Goal: Information Seeking & Learning: Learn about a topic

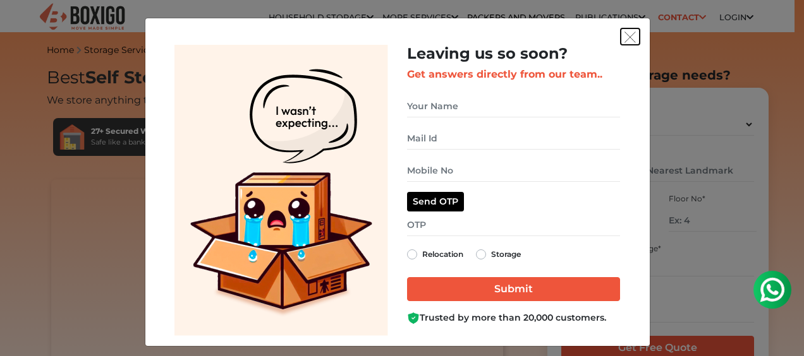
click at [625, 37] on img "get free quote dialog" at bounding box center [629, 37] width 11 height 11
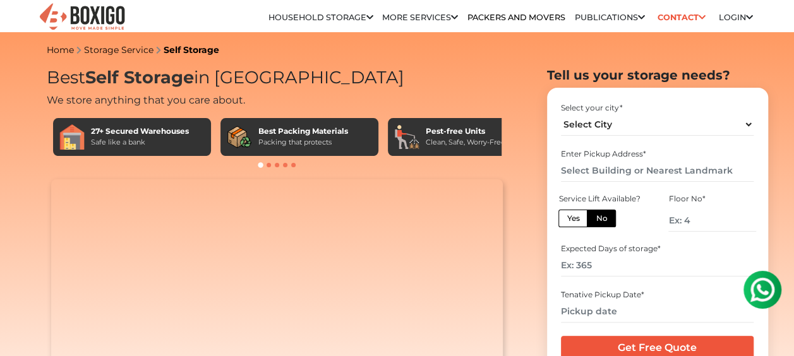
click at [443, 13] on link "More services" at bounding box center [420, 17] width 76 height 9
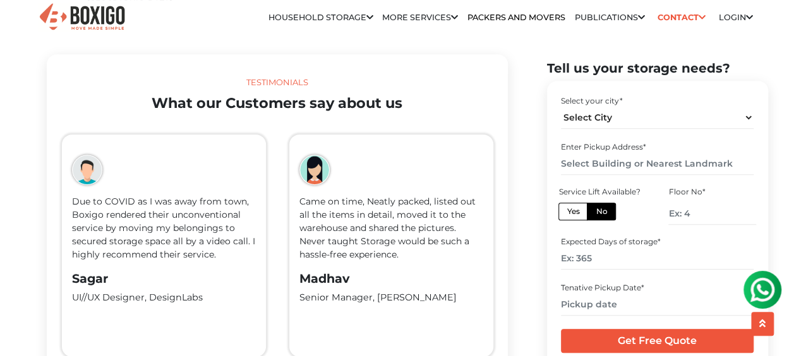
scroll to position [2969, 0]
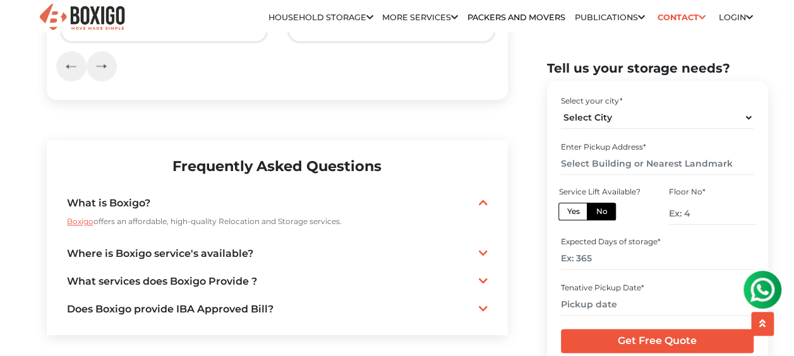
click at [466, 246] on link "Where is Boxigo service's available?" at bounding box center [277, 253] width 421 height 15
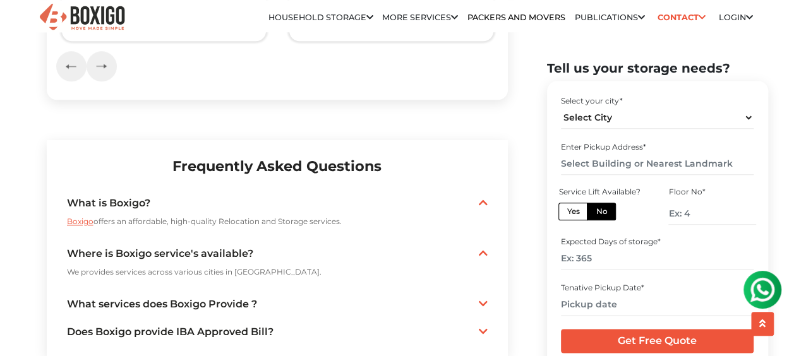
click at [467, 297] on link "What services does Boxigo Provide ?" at bounding box center [277, 304] width 421 height 15
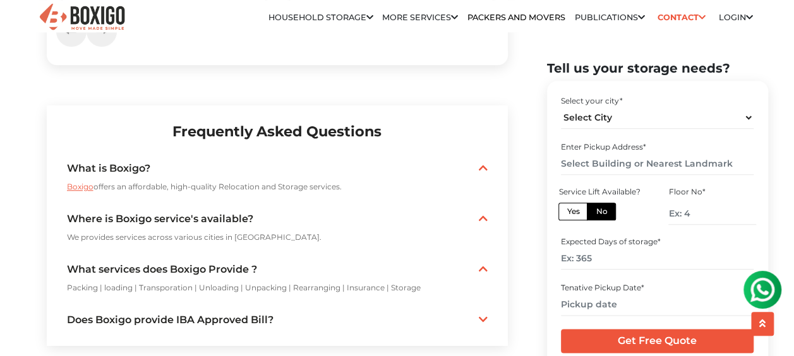
scroll to position [3032, 0]
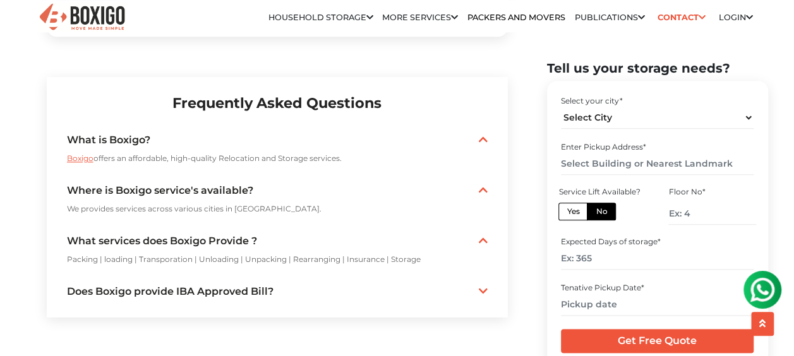
click at [468, 284] on link "Does Boxigo provide IBA Approved Bill?" at bounding box center [277, 291] width 421 height 15
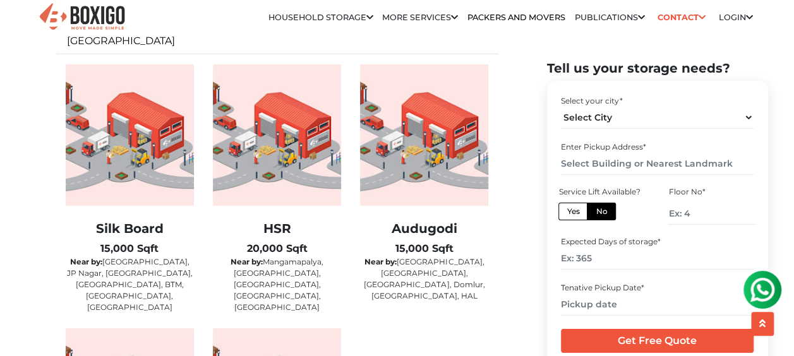
scroll to position [2022, 0]
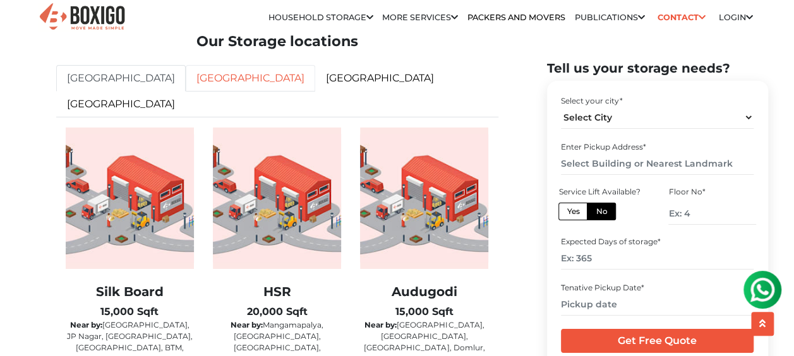
click at [186, 92] on link "[GEOGRAPHIC_DATA]" at bounding box center [251, 78] width 130 height 27
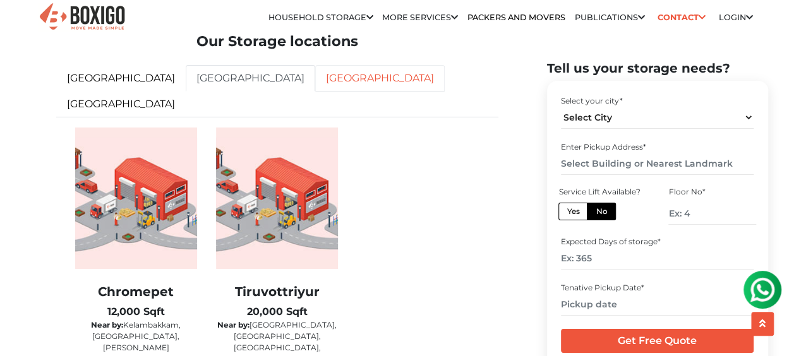
click at [315, 92] on link "[GEOGRAPHIC_DATA]" at bounding box center [380, 78] width 130 height 27
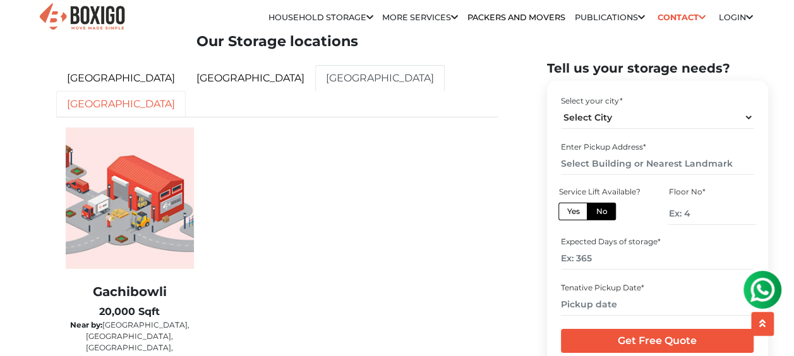
click at [186, 100] on link "[GEOGRAPHIC_DATA]" at bounding box center [121, 104] width 130 height 27
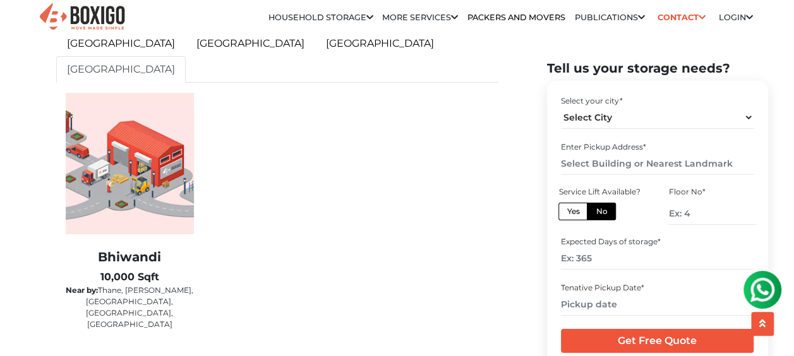
scroll to position [2085, 0]
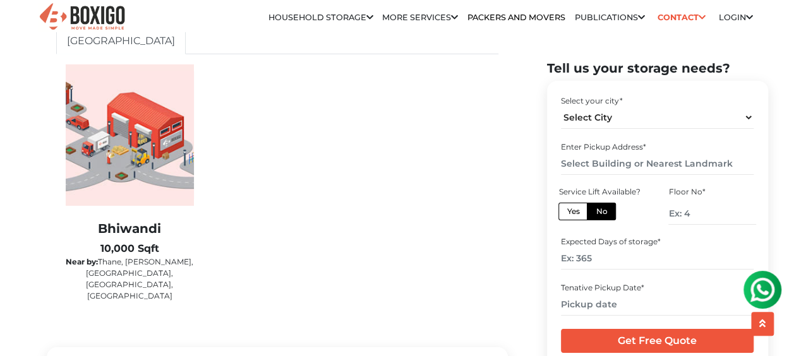
click at [315, 28] on link "[GEOGRAPHIC_DATA]" at bounding box center [380, 15] width 130 height 27
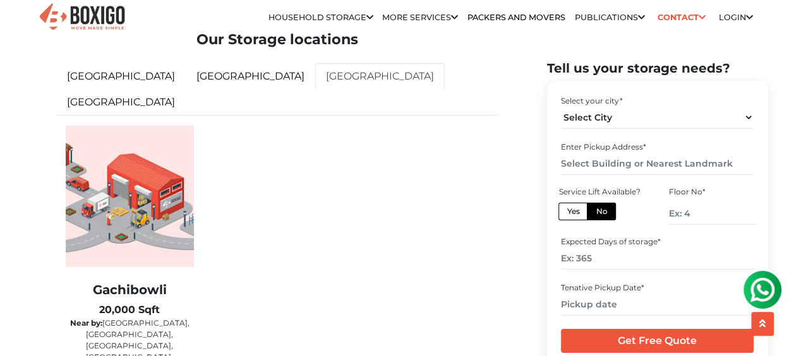
scroll to position [2022, 0]
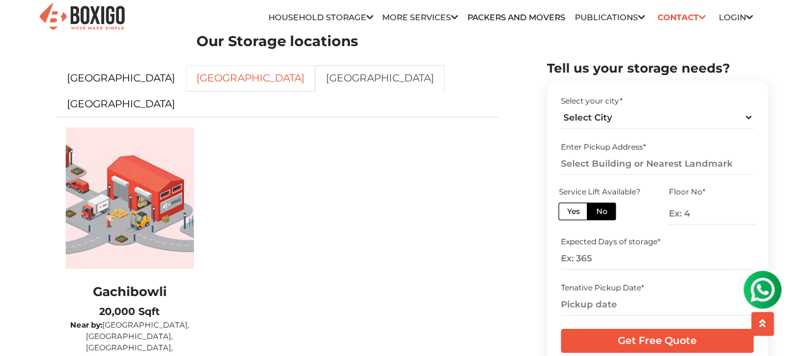
click at [186, 92] on link "[GEOGRAPHIC_DATA]" at bounding box center [251, 78] width 130 height 27
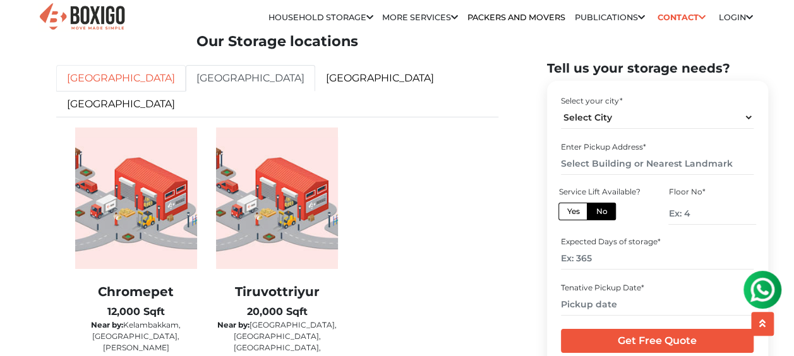
click at [109, 92] on link "[GEOGRAPHIC_DATA]" at bounding box center [121, 78] width 130 height 27
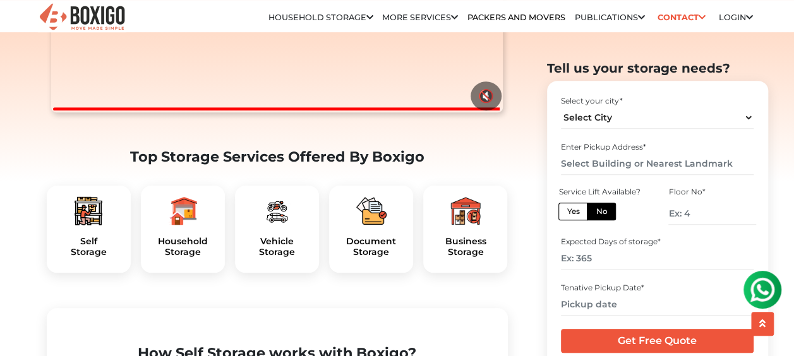
scroll to position [316, 0]
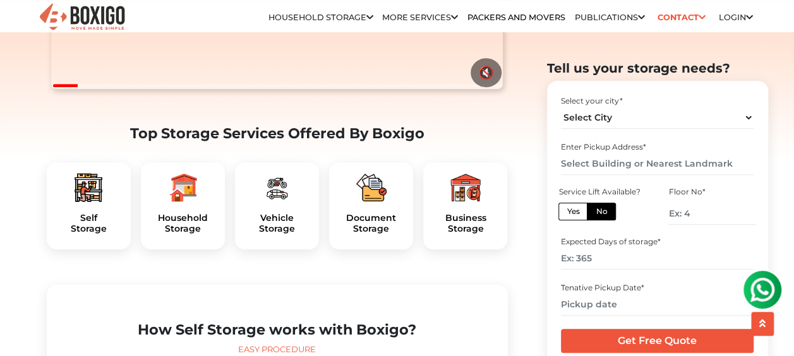
drag, startPoint x: 409, startPoint y: 223, endPoint x: 294, endPoint y: 225, distance: 115.0
click at [409, 224] on div "Document Storage" at bounding box center [371, 205] width 84 height 87
click at [380, 203] on img at bounding box center [371, 187] width 30 height 30
click at [373, 234] on h5 "Document Storage" at bounding box center [371, 223] width 64 height 21
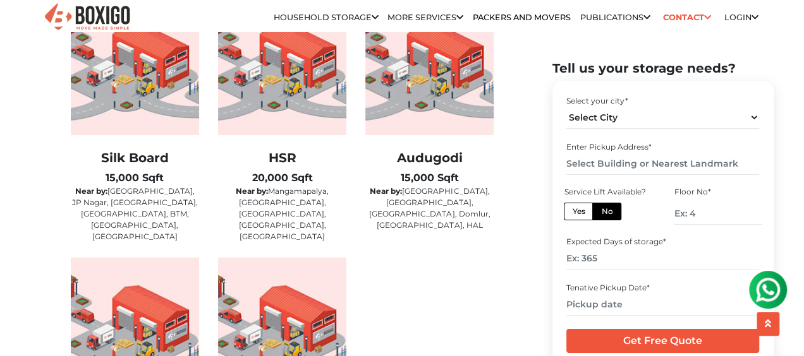
scroll to position [2337, 0]
